Goal: Task Accomplishment & Management: Use online tool/utility

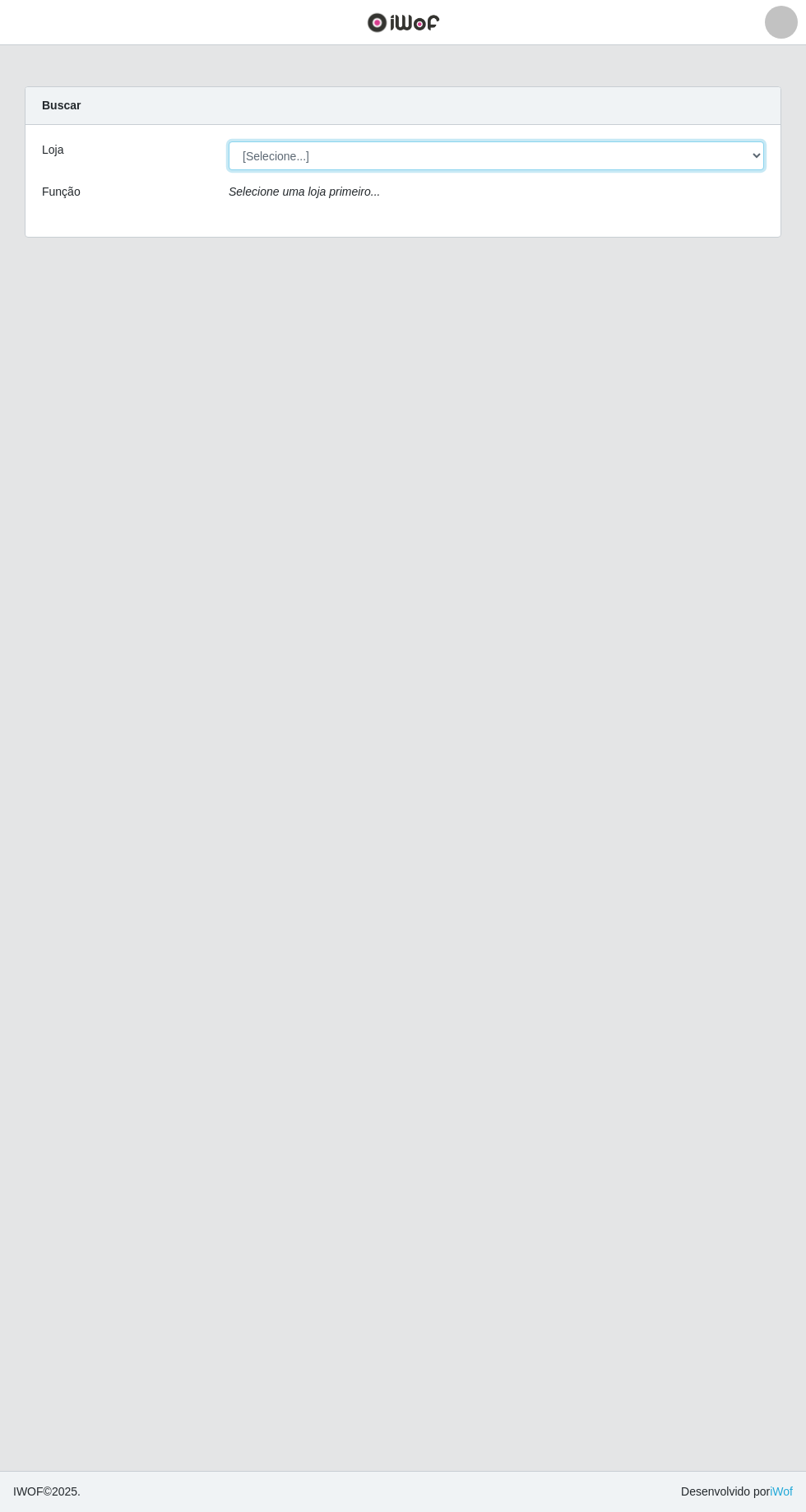
click at [743, 144] on select "[Selecione...] Carone - Itapoa Carone - Praia da Costa Sempre Tem - Jardim Camb…" at bounding box center [496, 155] width 535 height 29
select select "508"
click at [229, 141] on select "[Selecione...] Carone - Itapoa Carone - Praia da Costa Sempre Tem - Jardim Camb…" at bounding box center [496, 155] width 535 height 29
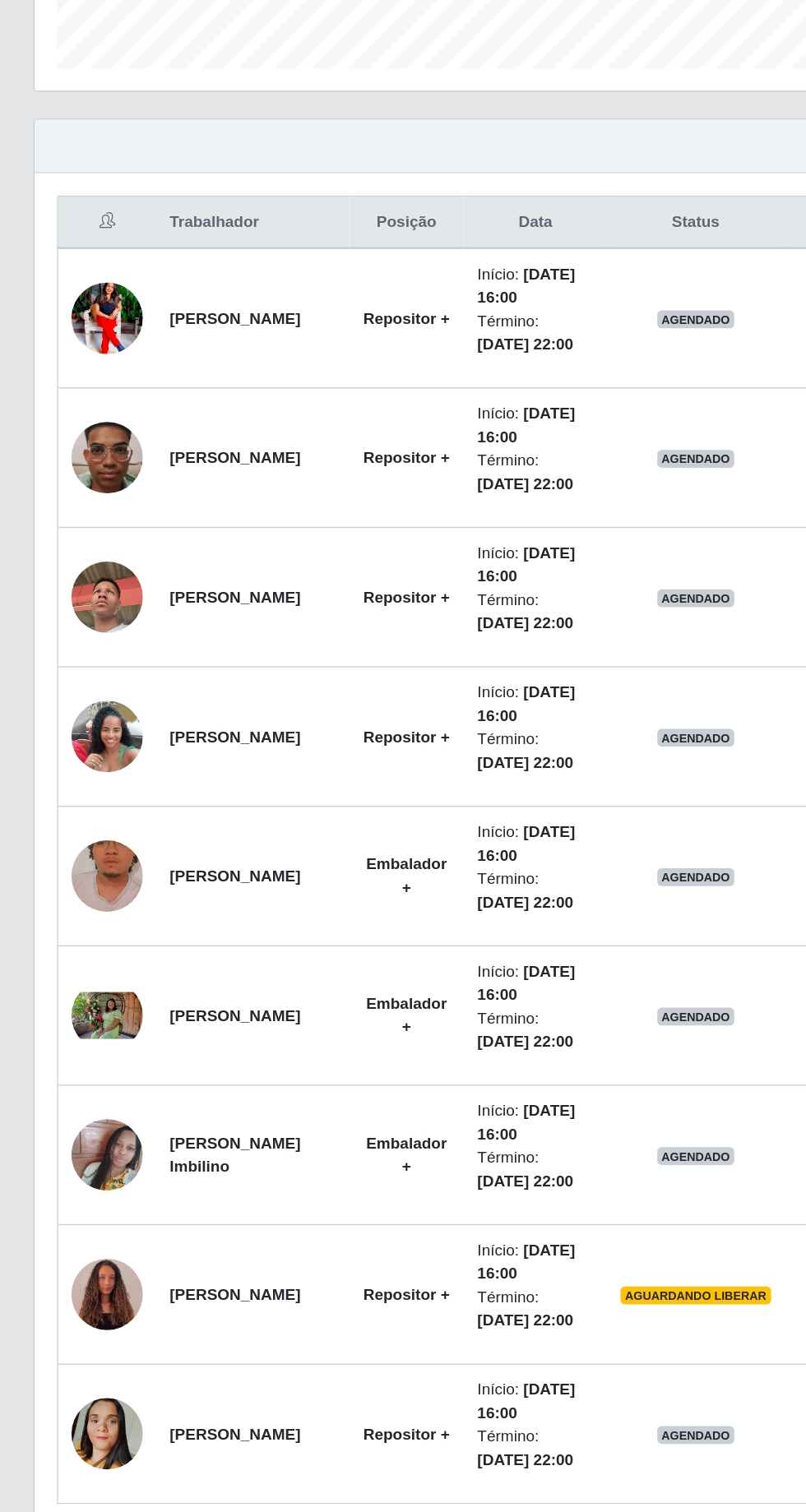
scroll to position [204, 0]
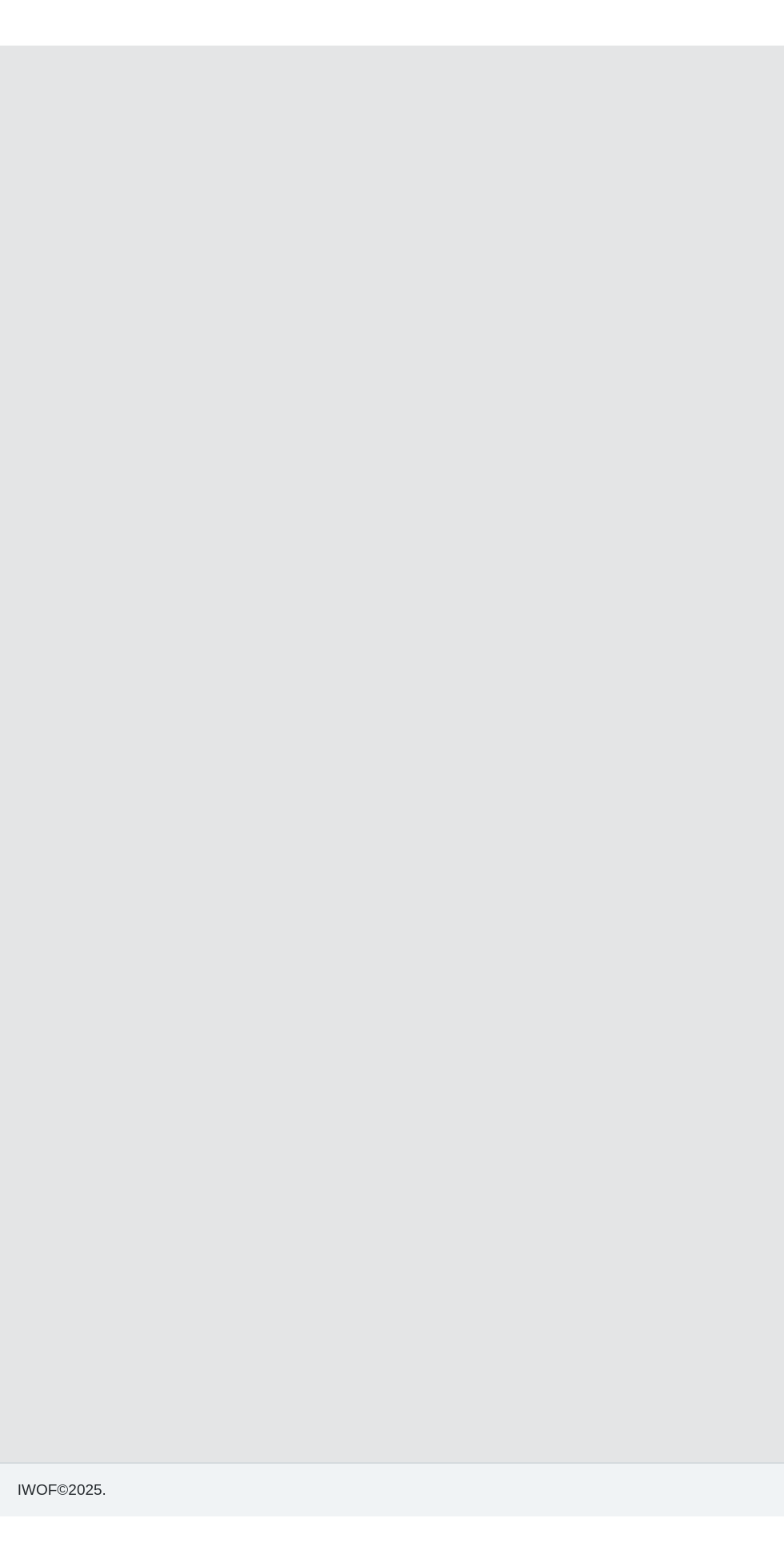
scroll to position [105, 0]
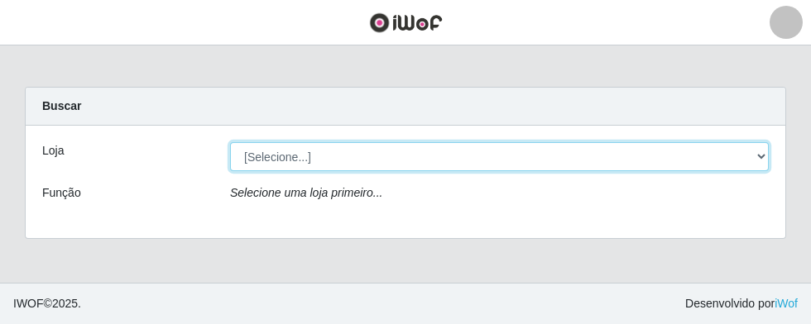
click at [764, 160] on select "[Selecione...] Carone - Itapoa Carone - Praia da Costa Sempre Tem - Jardim Camb…" at bounding box center [499, 156] width 538 height 29
select select "508"
click at [230, 142] on select "[Selecione...] Carone - Itapoa Carone - Praia da Costa Sempre Tem - Jardim Camb…" at bounding box center [499, 156] width 538 height 29
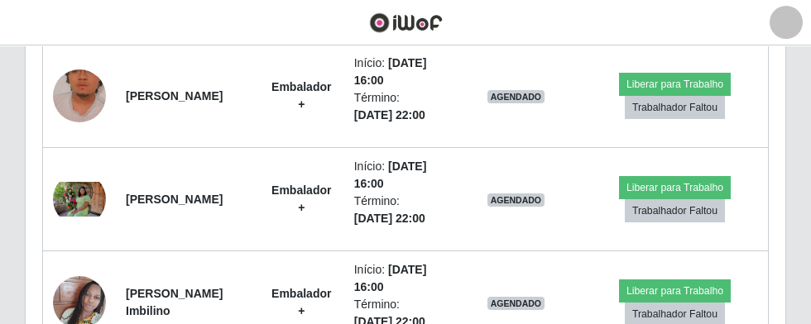
scroll to position [1089, 0]
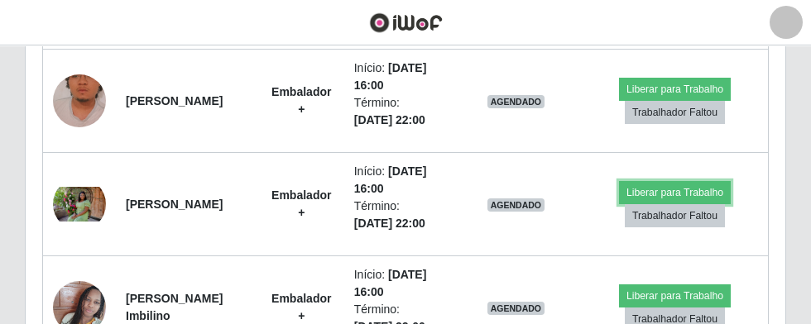
click at [679, 189] on button "Liberar para Trabalho" at bounding box center [675, 192] width 112 height 23
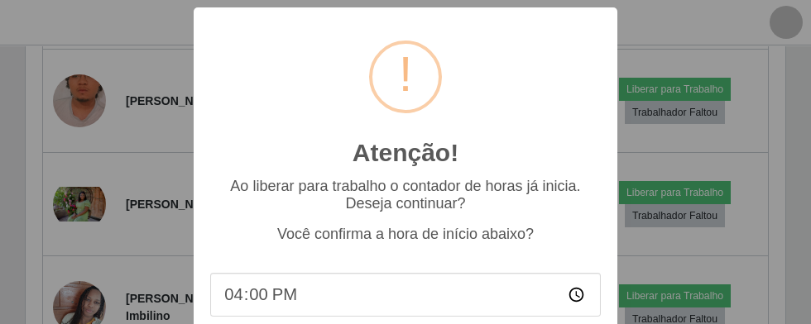
click at [677, 182] on div "Atenção! × Ao liberar para trabalho o contador de horas já inicia. Deseja conti…" at bounding box center [405, 162] width 811 height 324
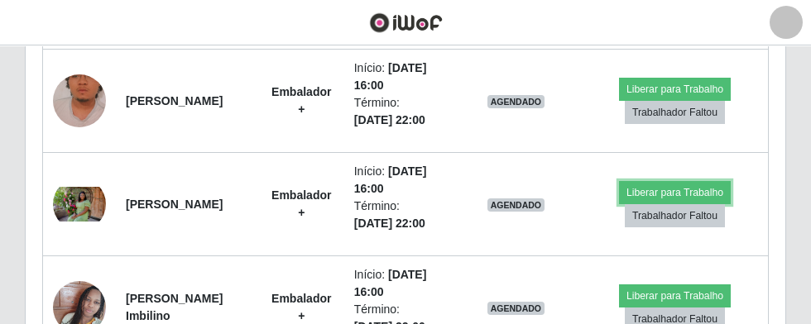
click at [677, 182] on button "Liberar para Trabalho" at bounding box center [675, 192] width 112 height 23
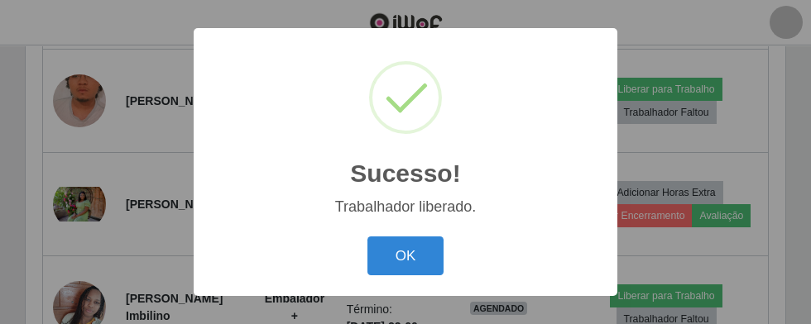
scroll to position [419, 0]
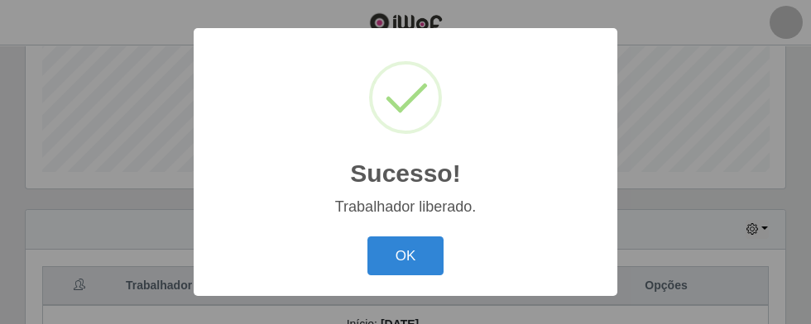
click at [412, 275] on button "OK" at bounding box center [405, 256] width 77 height 39
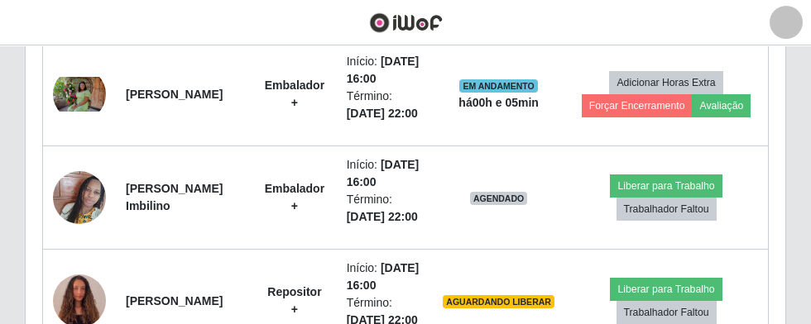
scroll to position [1205, 0]
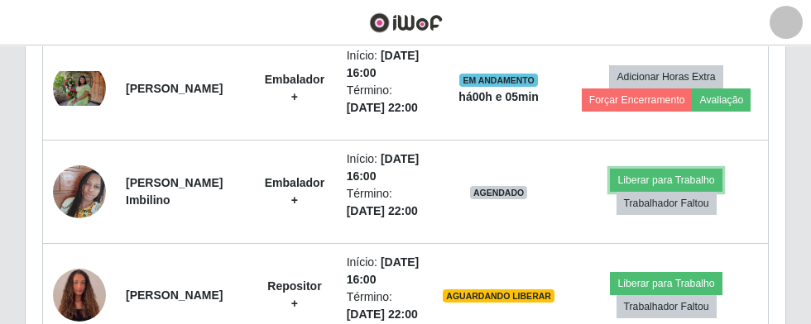
click at [671, 173] on button "Liberar para Trabalho" at bounding box center [666, 180] width 112 height 23
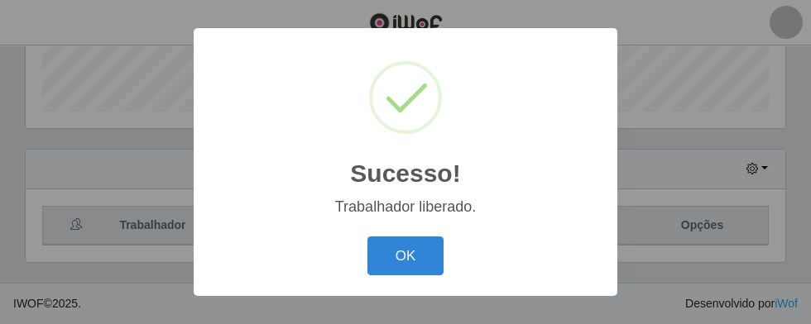
scroll to position [419, 0]
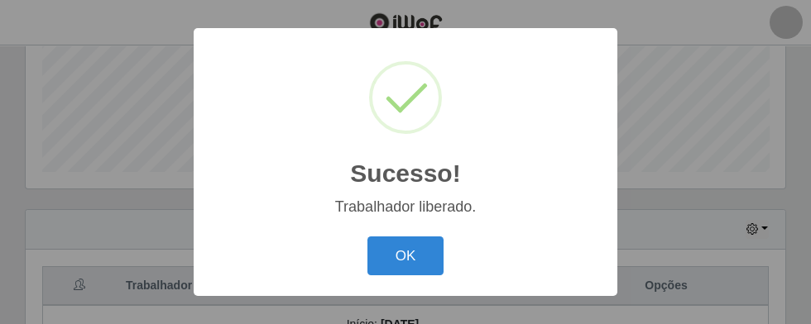
click at [402, 275] on button "OK" at bounding box center [405, 256] width 77 height 39
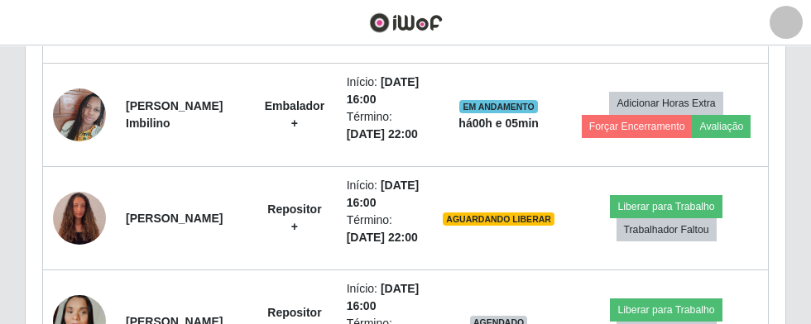
scroll to position [1290, 0]
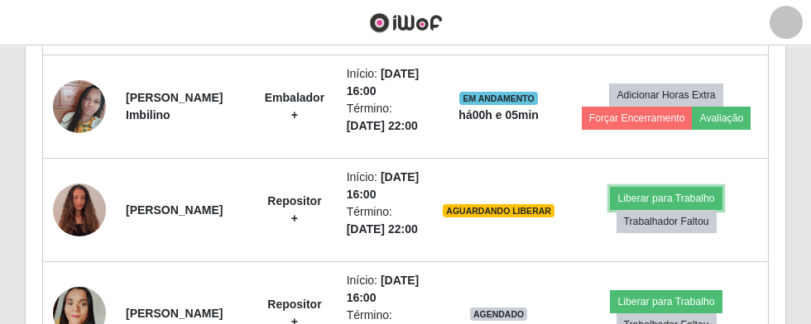
click at [663, 193] on button "Liberar para Trabalho" at bounding box center [666, 198] width 112 height 23
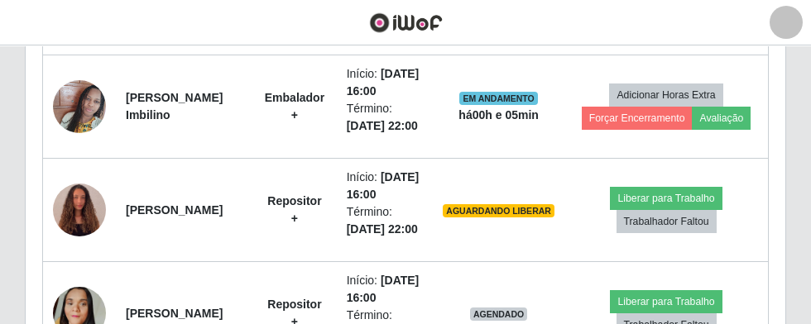
scroll to position [419, 0]
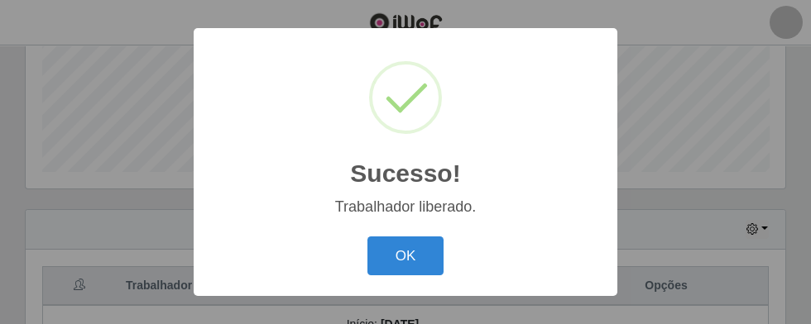
click at [417, 275] on button "OK" at bounding box center [405, 256] width 77 height 39
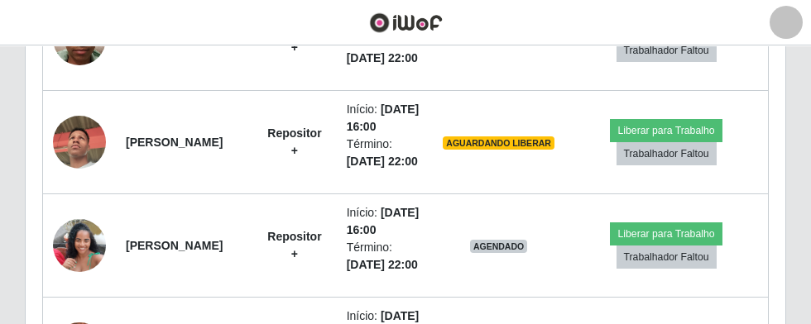
scroll to position [840, 0]
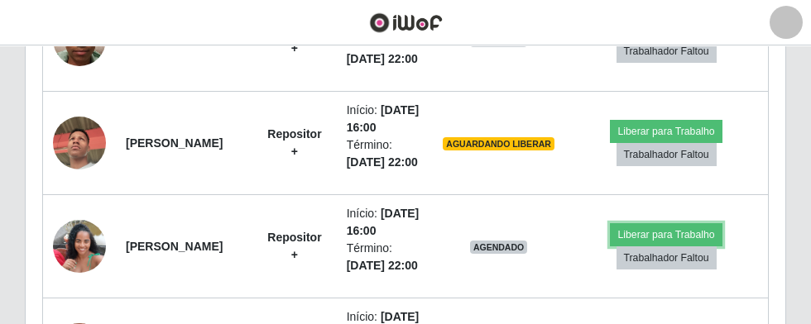
click at [671, 227] on button "Liberar para Trabalho" at bounding box center [666, 234] width 112 height 23
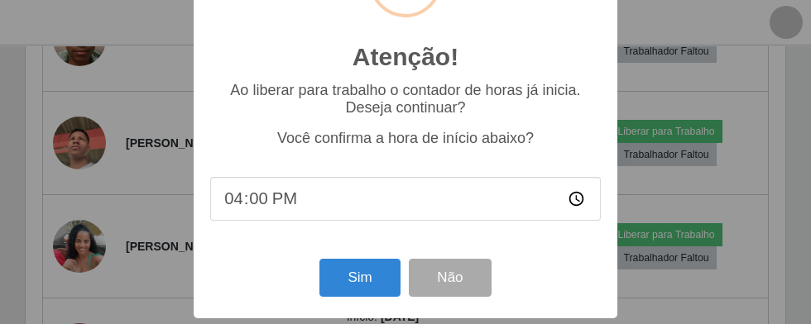
scroll to position [97, 0]
click at [366, 269] on button "Sim" at bounding box center [359, 277] width 80 height 39
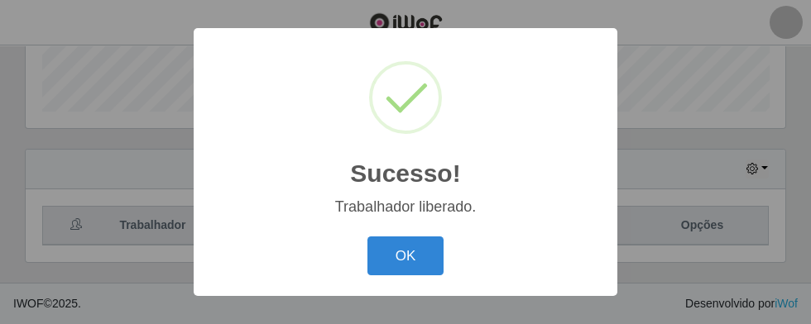
scroll to position [474, 0]
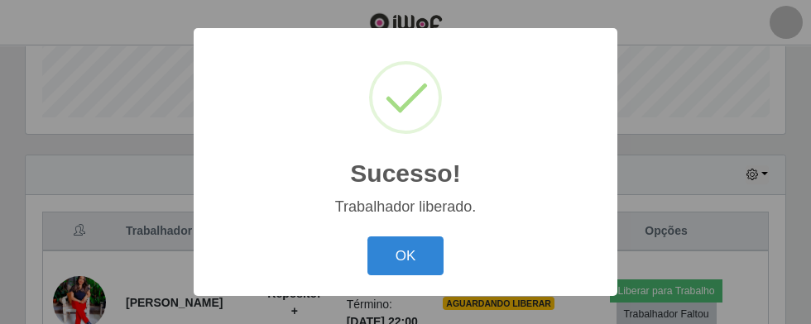
click at [400, 249] on button "OK" at bounding box center [405, 256] width 77 height 39
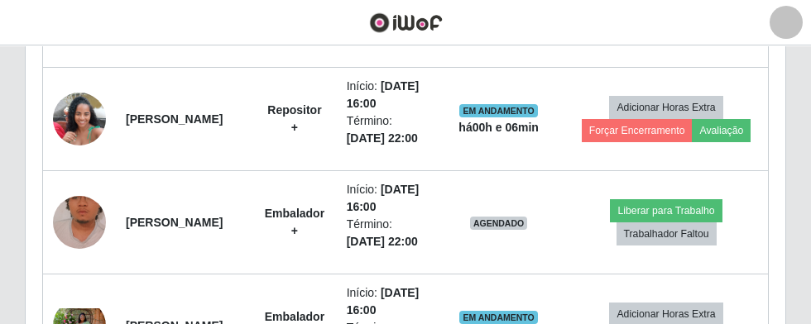
scroll to position [1095, 0]
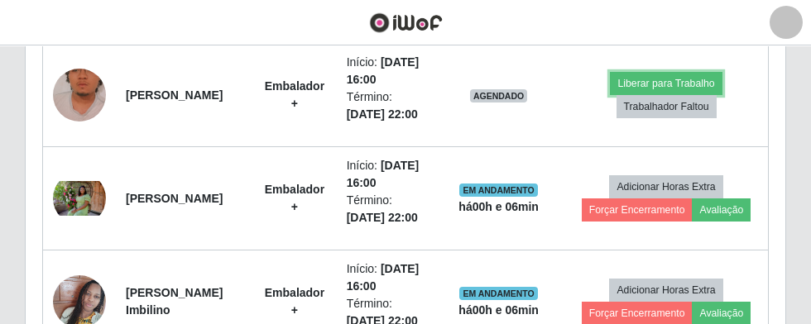
click at [668, 79] on button "Liberar para Trabalho" at bounding box center [666, 83] width 112 height 23
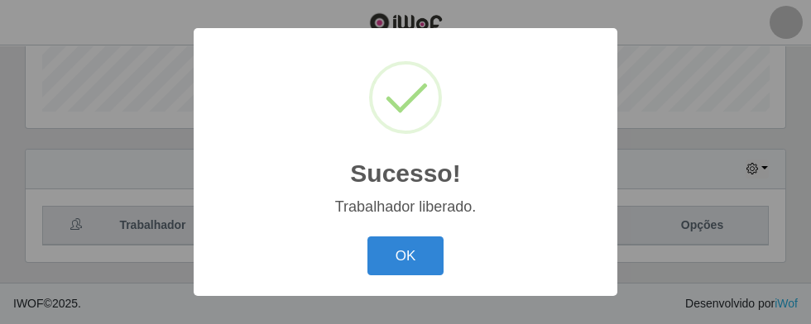
scroll to position [419, 0]
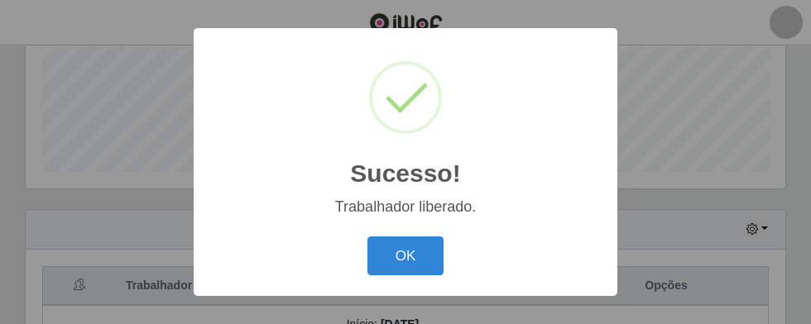
click at [407, 275] on button "OK" at bounding box center [405, 256] width 77 height 39
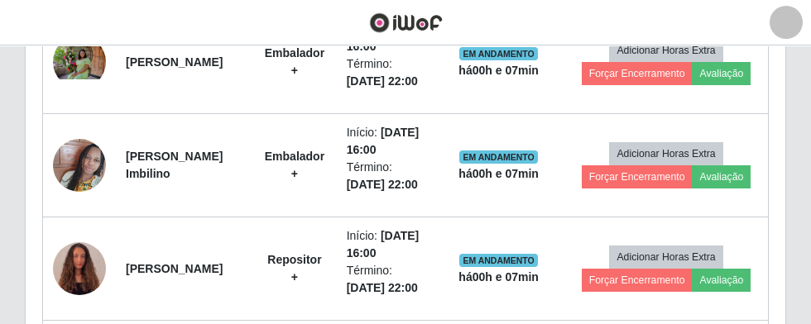
scroll to position [1347, 0]
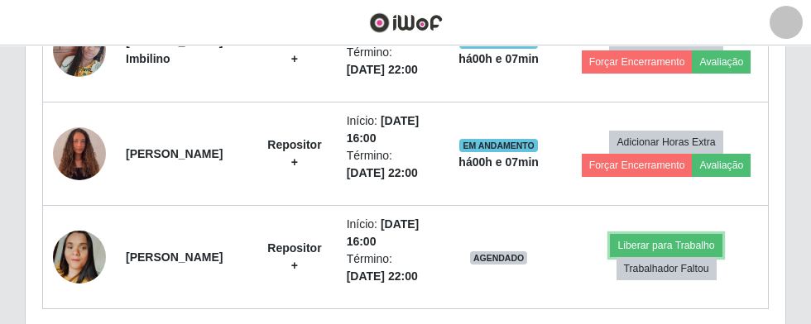
click at [666, 234] on button "Liberar para Trabalho" at bounding box center [666, 245] width 112 height 23
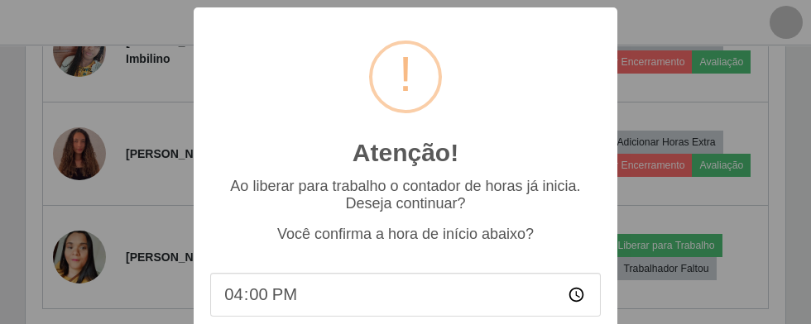
click at [665, 242] on div "Atenção! × Ao liberar para trabalho o contador de horas já inicia. Deseja conti…" at bounding box center [405, 162] width 811 height 324
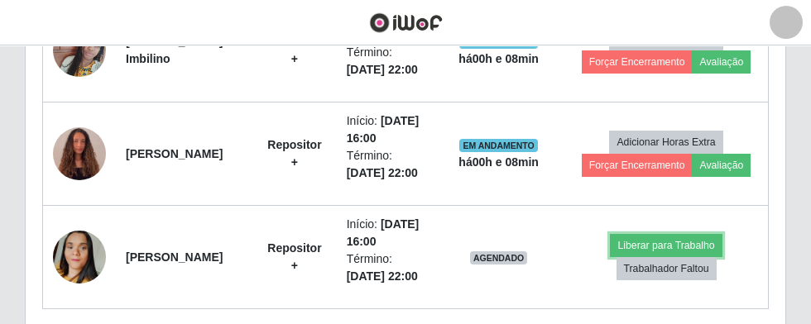
click at [662, 234] on button "Liberar para Trabalho" at bounding box center [666, 245] width 112 height 23
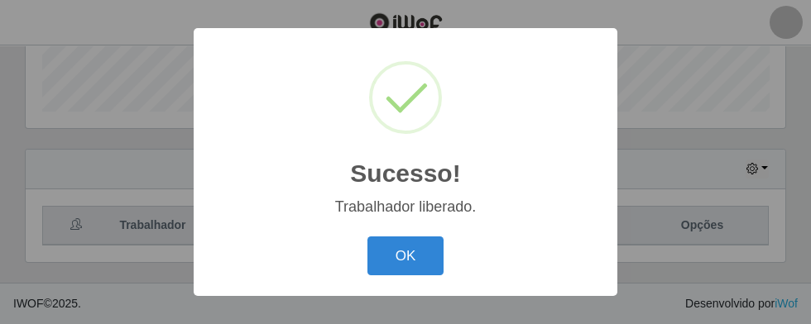
scroll to position [419, 0]
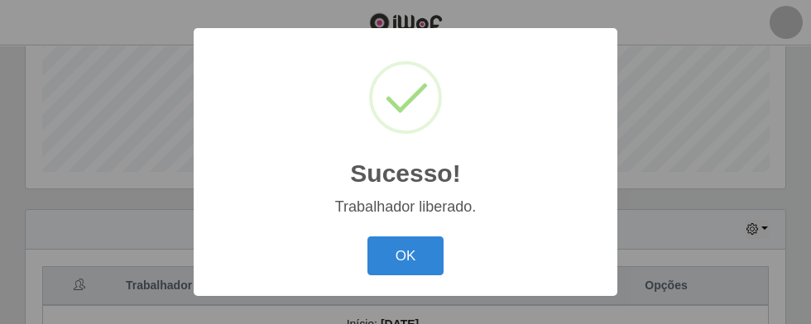
click at [419, 275] on button "OK" at bounding box center [405, 256] width 77 height 39
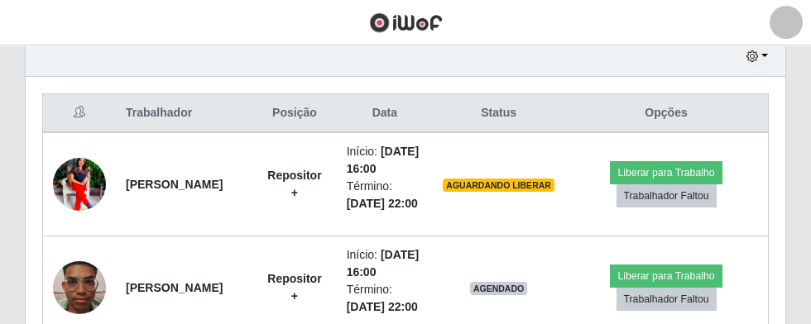
scroll to position [653, 0]
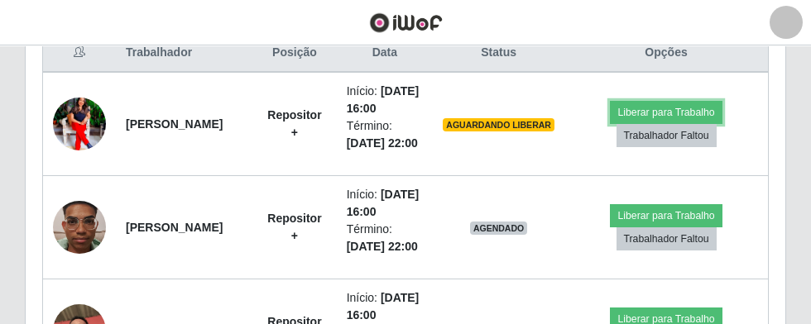
click at [669, 113] on button "Liberar para Trabalho" at bounding box center [666, 112] width 112 height 23
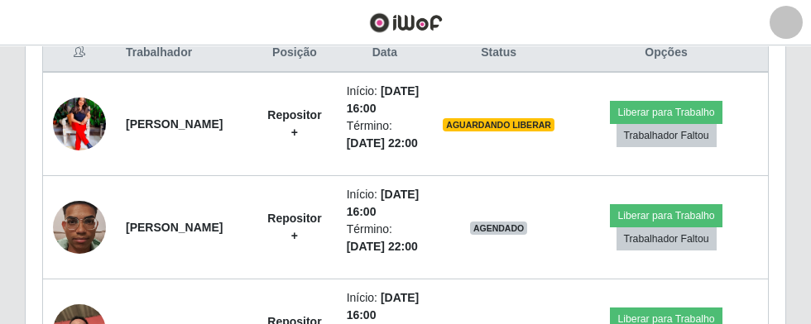
scroll to position [419, 0]
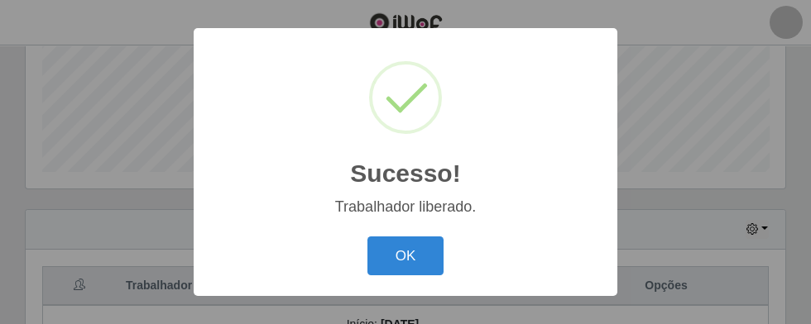
click at [412, 274] on button "OK" at bounding box center [405, 256] width 77 height 39
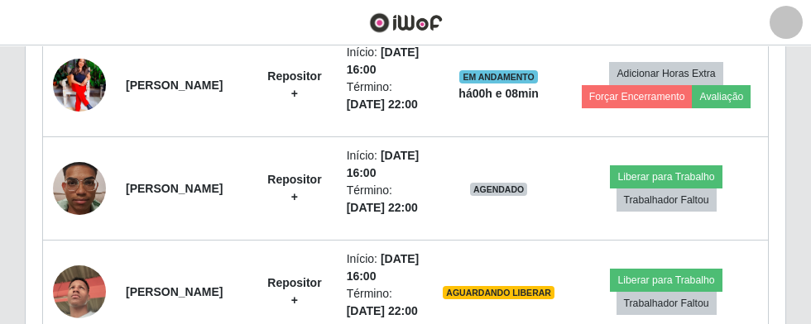
scroll to position [698, 0]
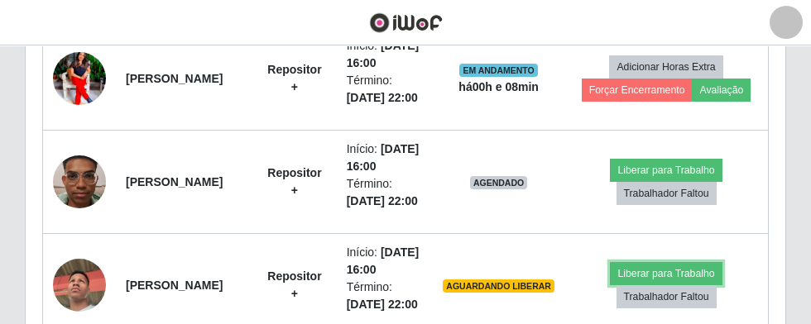
click at [667, 269] on button "Liberar para Trabalho" at bounding box center [666, 273] width 112 height 23
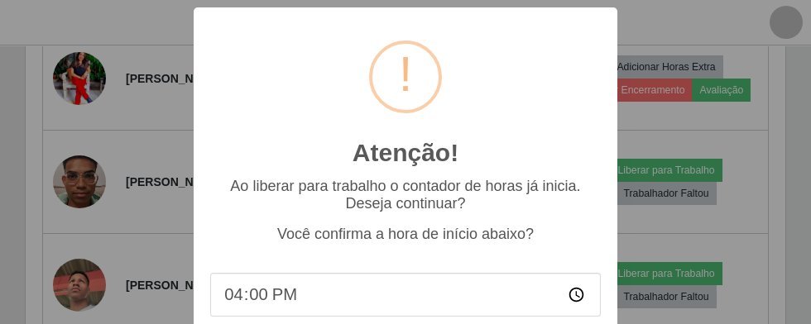
click at [664, 269] on div "Atenção! × Ao liberar para trabalho o contador de horas já inicia. Deseja conti…" at bounding box center [405, 162] width 811 height 324
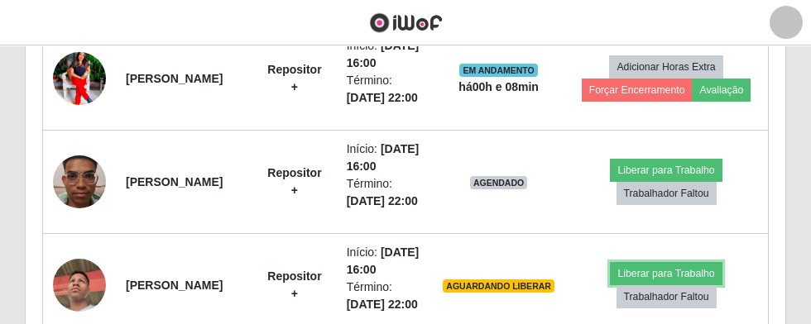
click at [669, 264] on button "Liberar para Trabalho" at bounding box center [666, 273] width 112 height 23
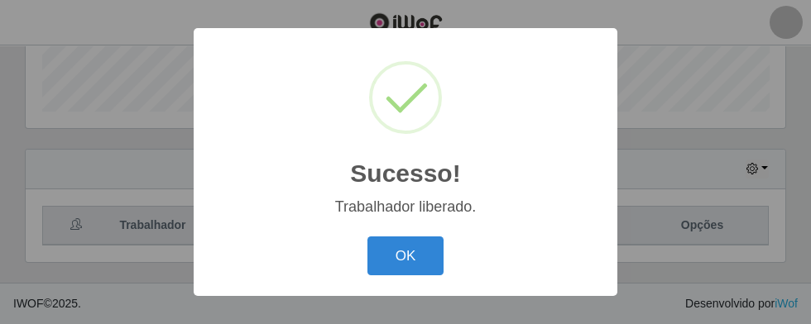
scroll to position [419, 0]
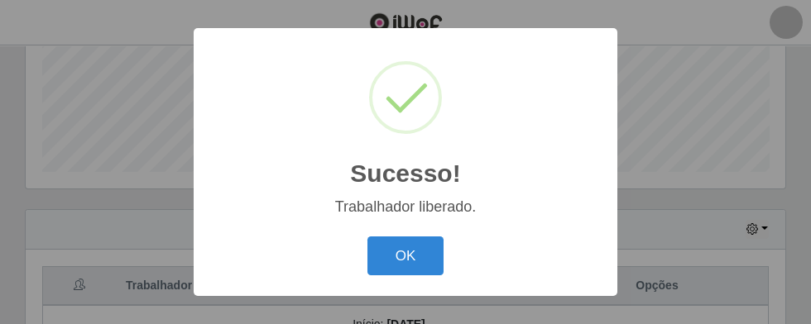
click at [408, 275] on button "OK" at bounding box center [405, 256] width 77 height 39
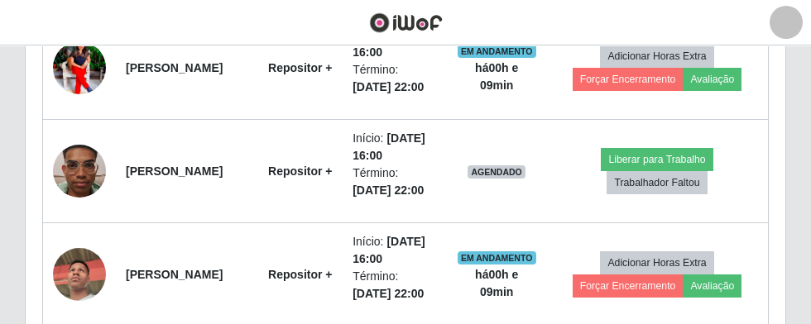
scroll to position [707, 0]
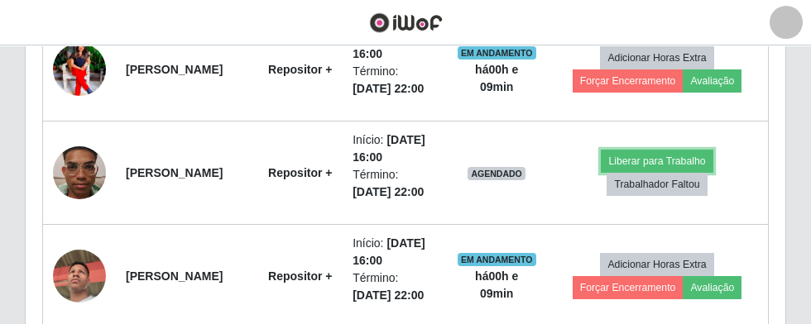
click at [655, 164] on button "Liberar para Trabalho" at bounding box center [657, 161] width 112 height 23
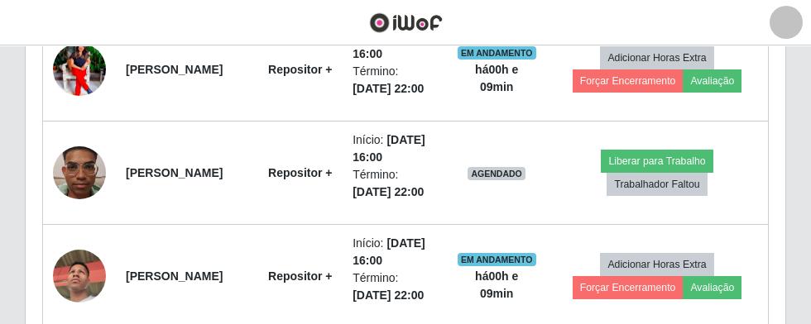
scroll to position [419, 0]
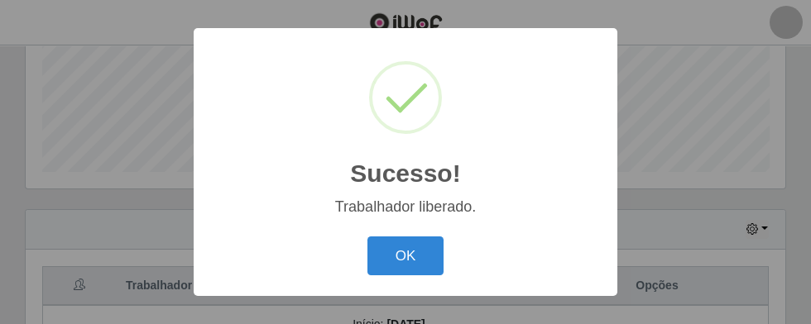
click at [408, 275] on button "OK" at bounding box center [405, 256] width 77 height 39
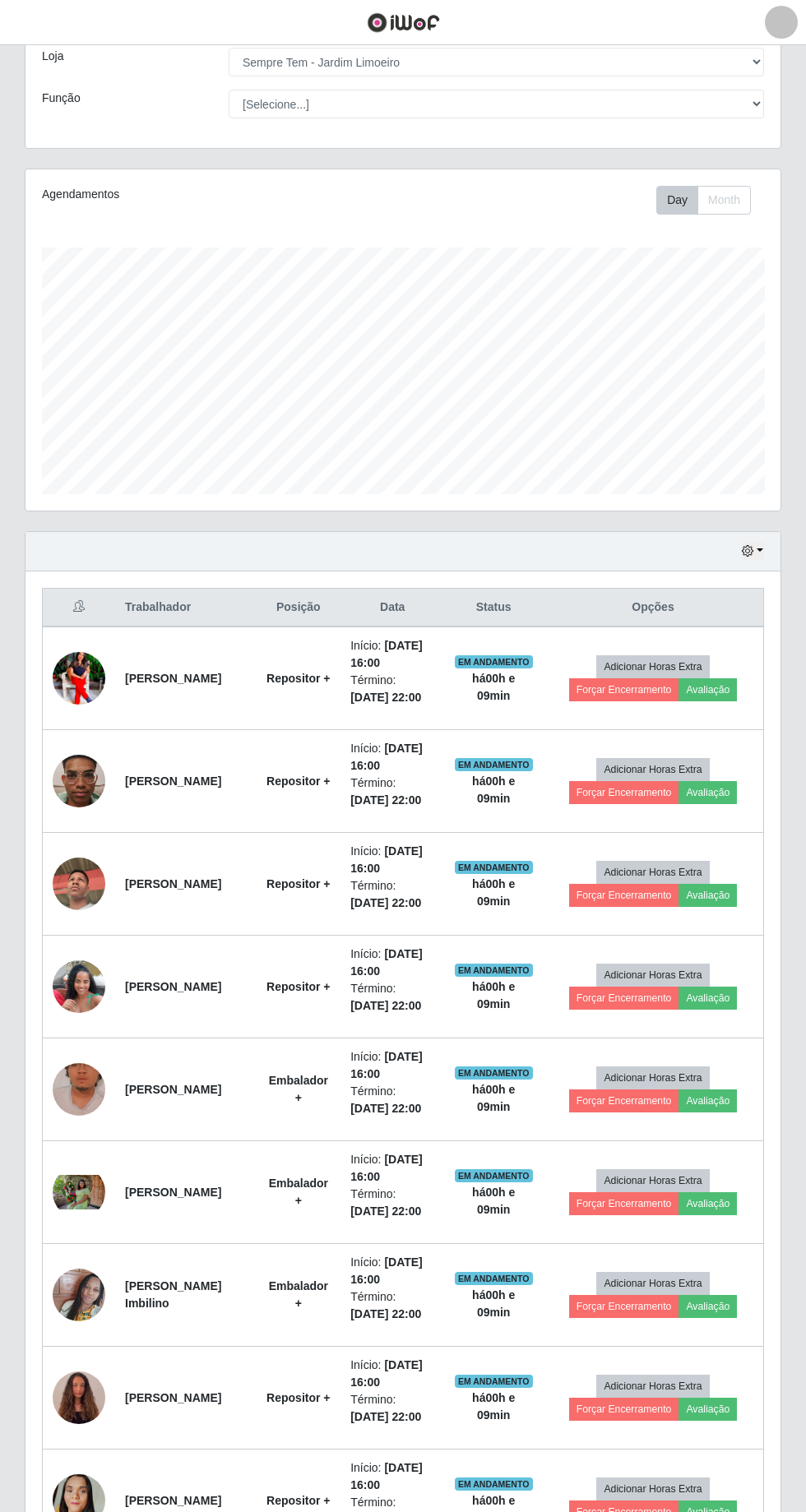
scroll to position [93, 0]
